Goal: Task Accomplishment & Management: Manage account settings

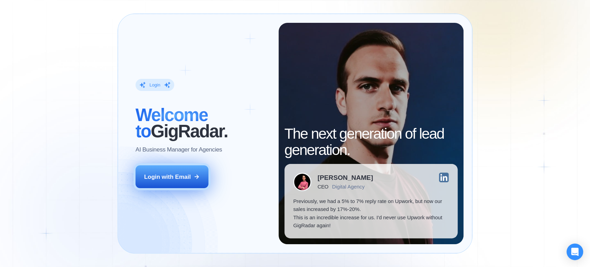
click at [162, 174] on div "Login with Email" at bounding box center [167, 177] width 47 height 8
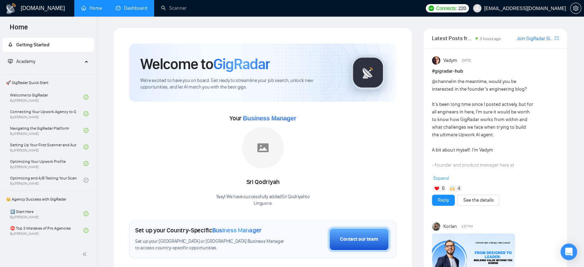
click at [122, 11] on link "Dashboard" at bounding box center [131, 8] width 31 height 6
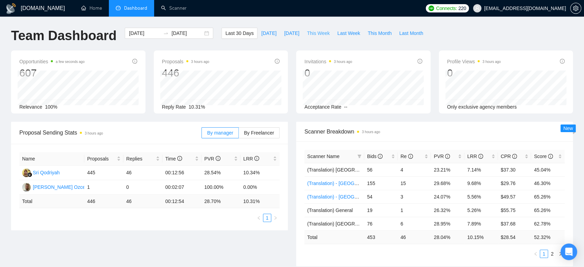
click at [311, 31] on span "This Week" at bounding box center [318, 33] width 23 height 8
type input "[DATE]"
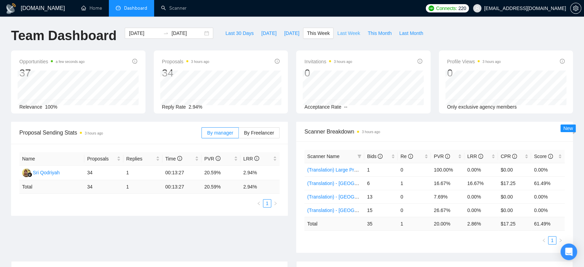
click at [341, 33] on span "Last Week" at bounding box center [348, 33] width 23 height 8
type input "[DATE]"
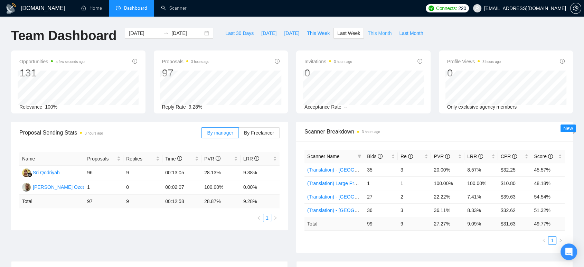
click at [368, 34] on span "This Month" at bounding box center [380, 33] width 24 height 8
type input "[DATE]"
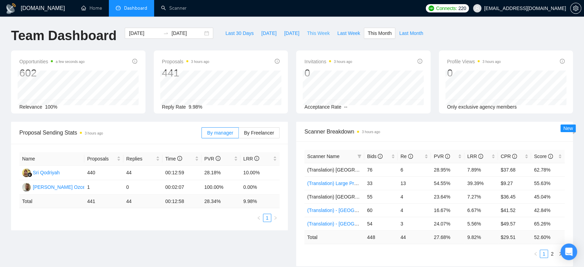
click at [310, 34] on span "This Week" at bounding box center [318, 33] width 23 height 8
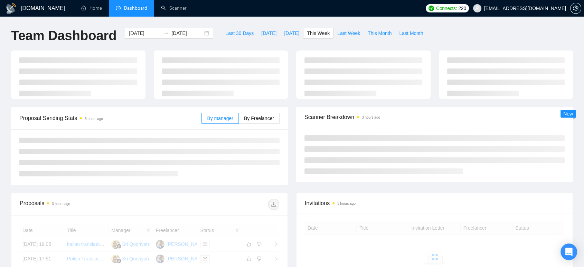
type input "[DATE]"
